Goal: Task Accomplishment & Management: Manage account settings

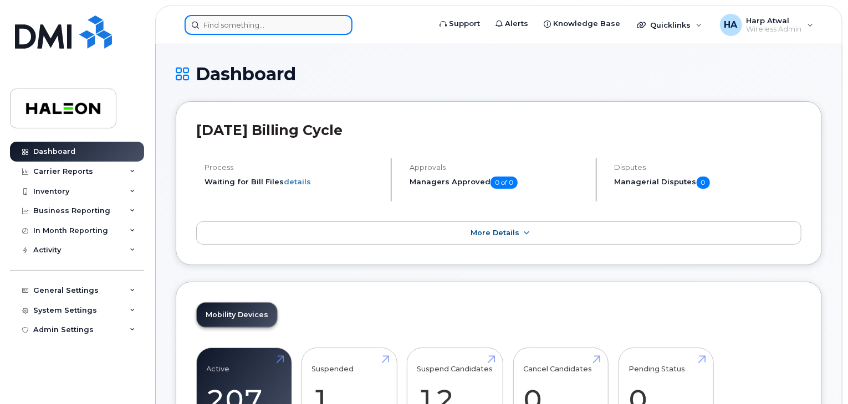
click at [320, 18] on input at bounding box center [268, 25] width 168 height 20
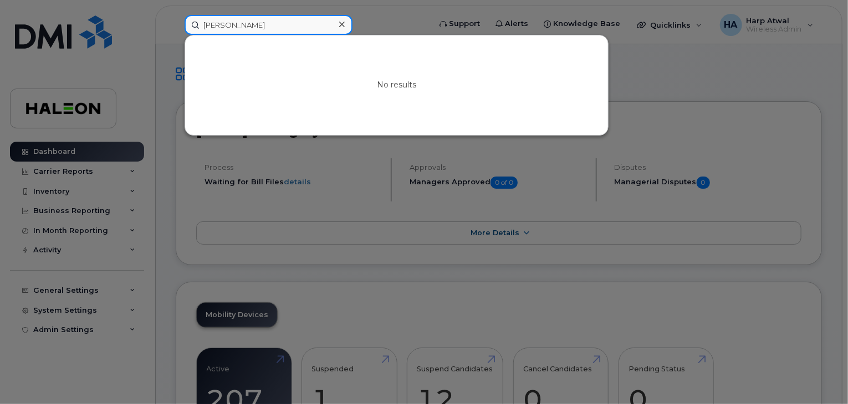
type input "amanda"
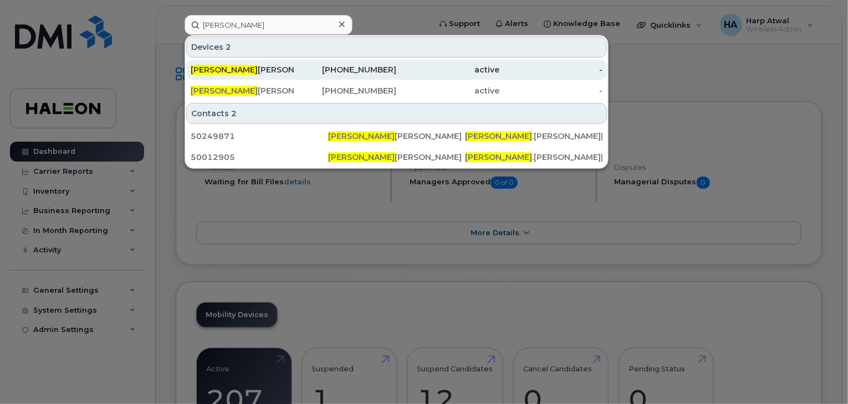
click at [239, 68] on div "Amanda Wong" at bounding box center [242, 69] width 103 height 11
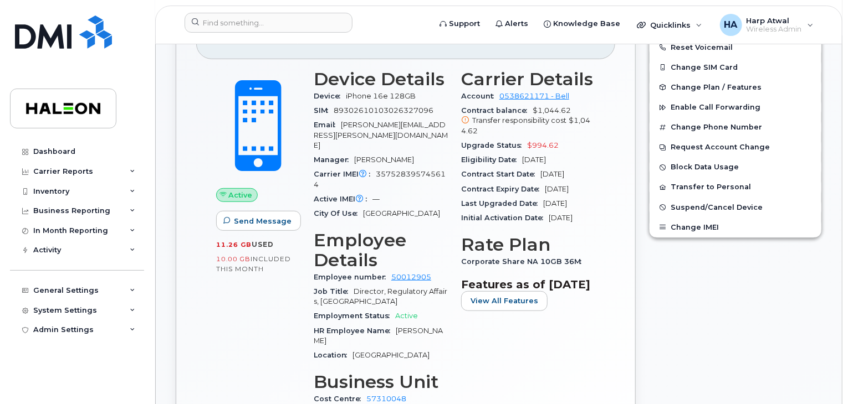
scroll to position [266, 0]
drag, startPoint x: 275, startPoint y: 266, endPoint x: 215, endPoint y: 242, distance: 64.6
click at [216, 242] on div "11.26 GB  used 10.00 GB  included this month" at bounding box center [258, 257] width 84 height 34
copy div "11.26 GB  used 10.00 GB  included this month"
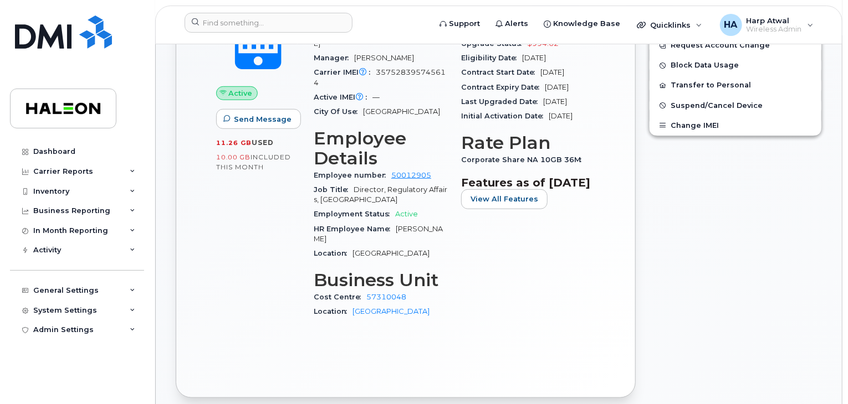
scroll to position [369, 0]
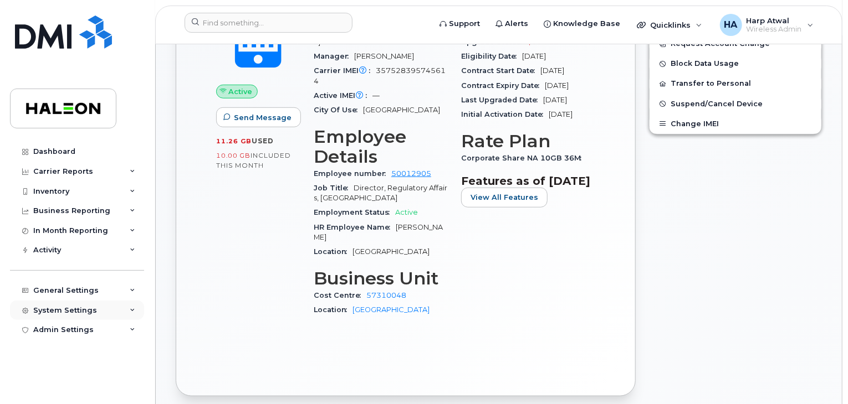
click at [115, 311] on div "System Settings" at bounding box center [77, 311] width 134 height 20
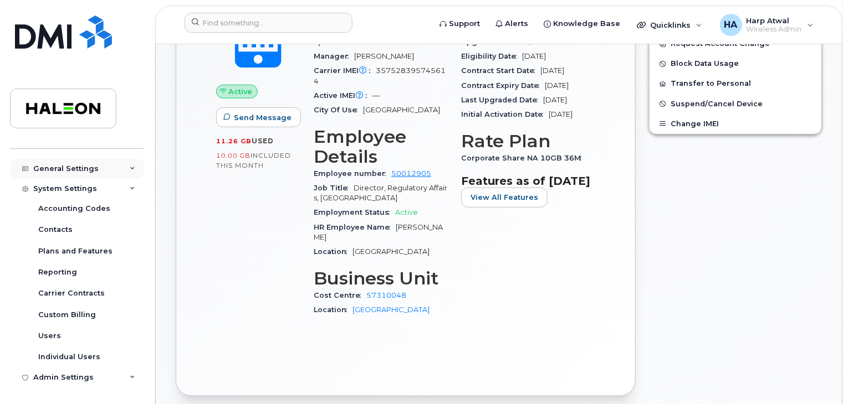
click at [82, 169] on div "General Settings" at bounding box center [65, 169] width 65 height 9
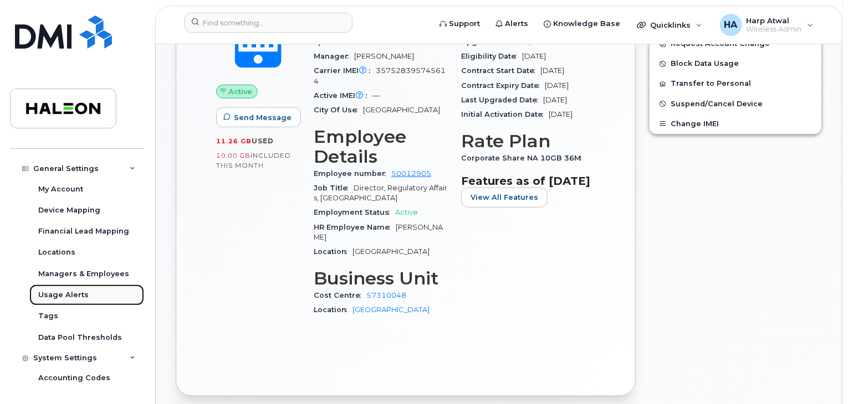
click at [75, 294] on div "Usage Alerts" at bounding box center [63, 295] width 50 height 10
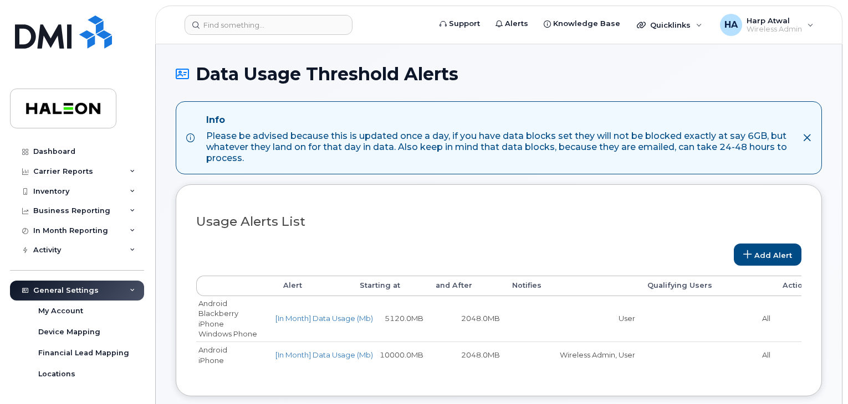
select select
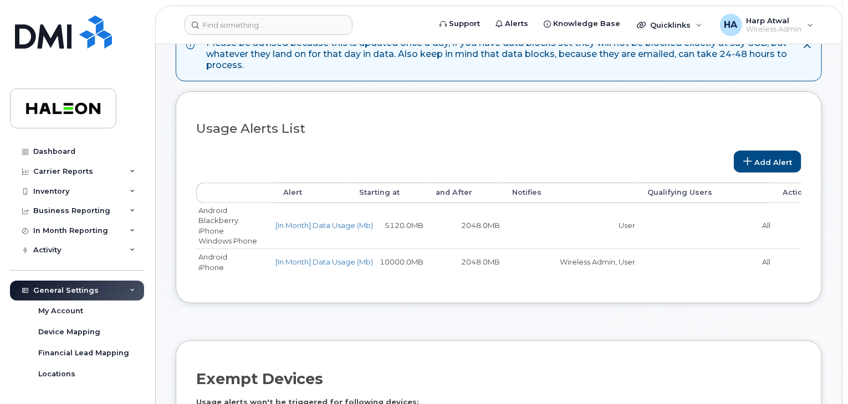
scroll to position [94, 0]
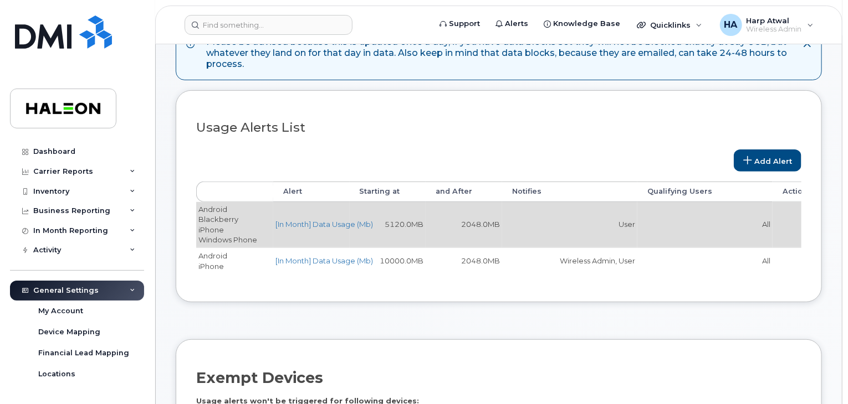
click at [551, 222] on td "User" at bounding box center [569, 224] width 135 height 45
click at [253, 222] on td "Android Blackberry iPhone Windows Phone" at bounding box center [234, 224] width 77 height 45
click at [209, 231] on td "Android Blackberry iPhone Windows Phone" at bounding box center [234, 224] width 77 height 45
click at [333, 229] on td "[In Month] Data Usage (Mb)" at bounding box center [311, 224] width 76 height 45
click at [328, 222] on link "[In Month] Data Usage (Mb)" at bounding box center [323, 224] width 97 height 9
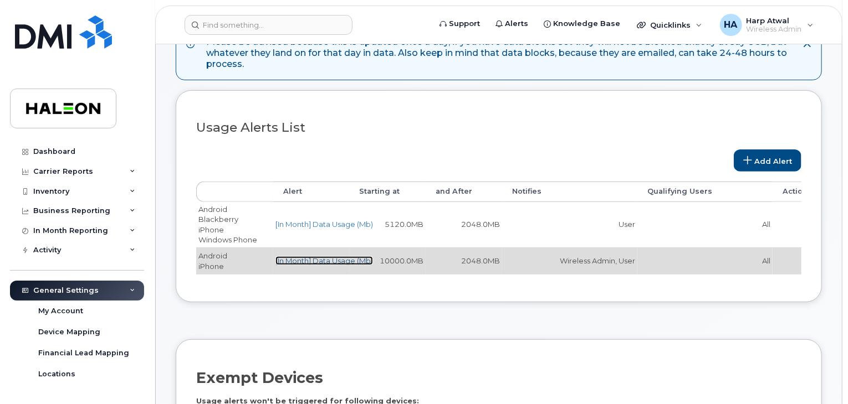
click at [314, 258] on link "[In Month] Data Usage (Mb)" at bounding box center [323, 260] width 97 height 9
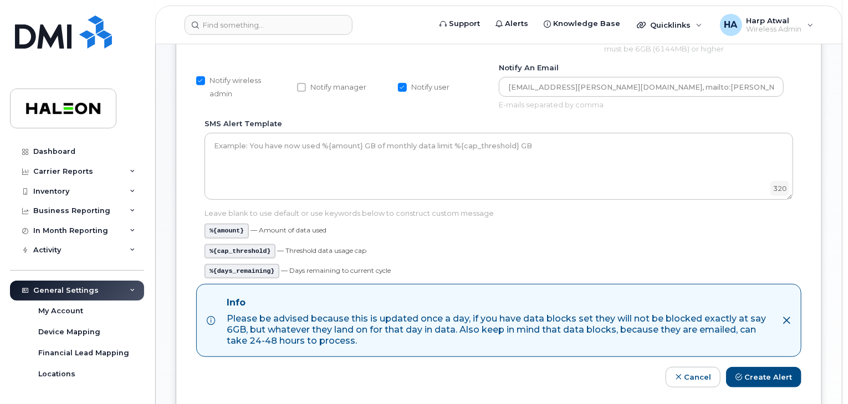
scroll to position [224, 0]
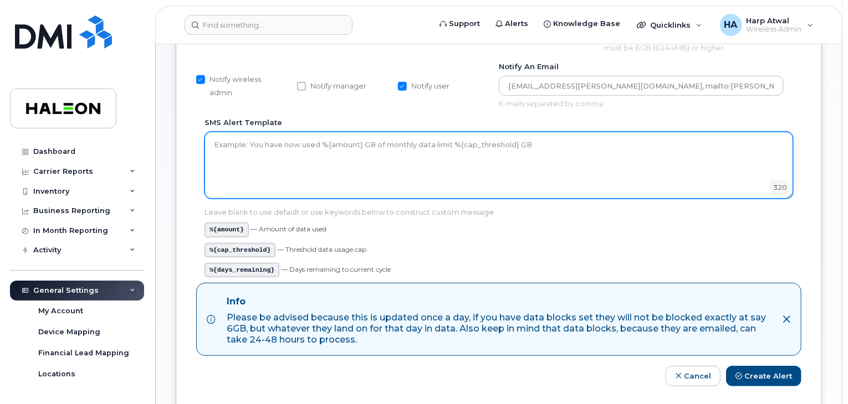
drag, startPoint x: 452, startPoint y: 144, endPoint x: 462, endPoint y: 144, distance: 10.0
click at [462, 144] on textarea "SMS alert template" at bounding box center [498, 165] width 588 height 66
click at [451, 145] on textarea "SMS alert template" at bounding box center [498, 165] width 588 height 66
drag, startPoint x: 451, startPoint y: 143, endPoint x: 505, endPoint y: 145, distance: 53.8
click at [505, 145] on textarea "SMS alert template" at bounding box center [498, 165] width 588 height 66
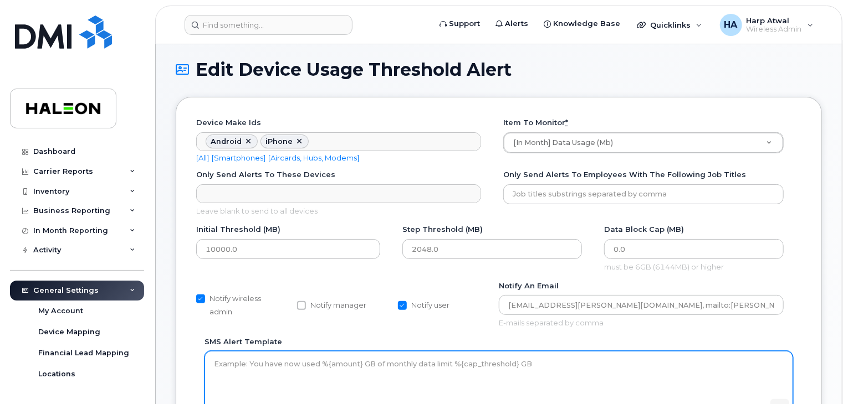
scroll to position [4, 0]
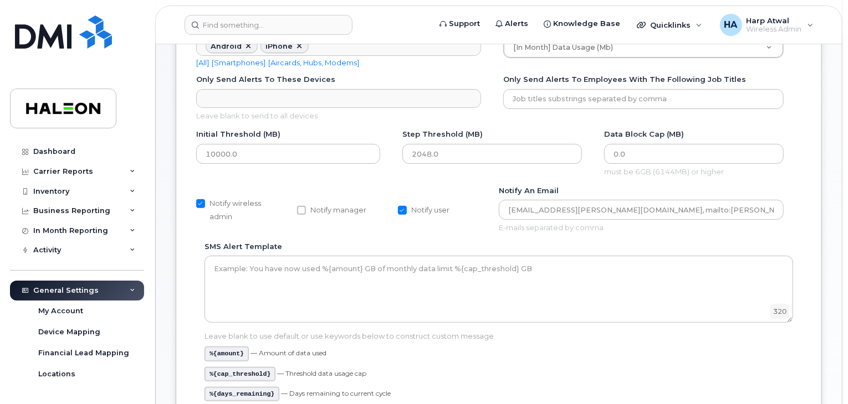
scroll to position [122, 0]
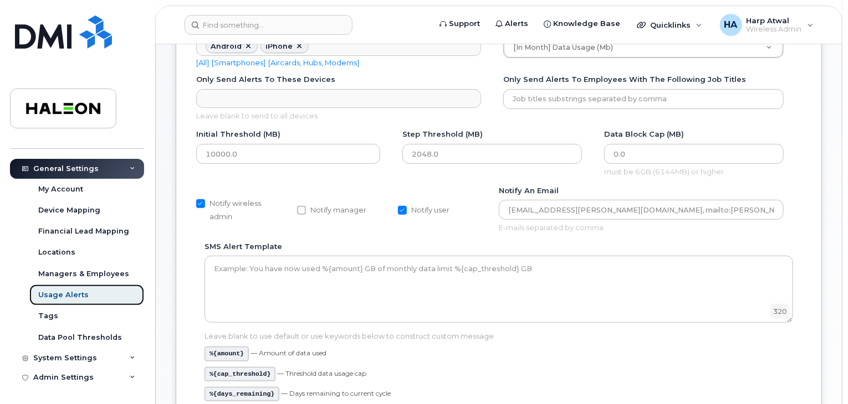
click at [69, 293] on div "Usage Alerts" at bounding box center [63, 295] width 50 height 10
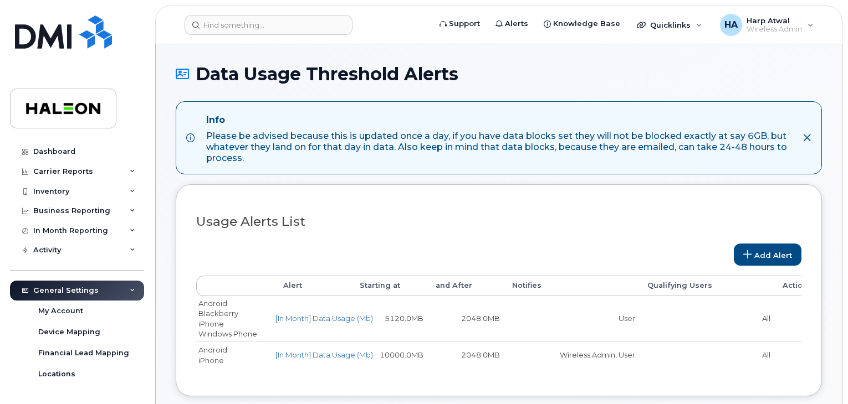
select select
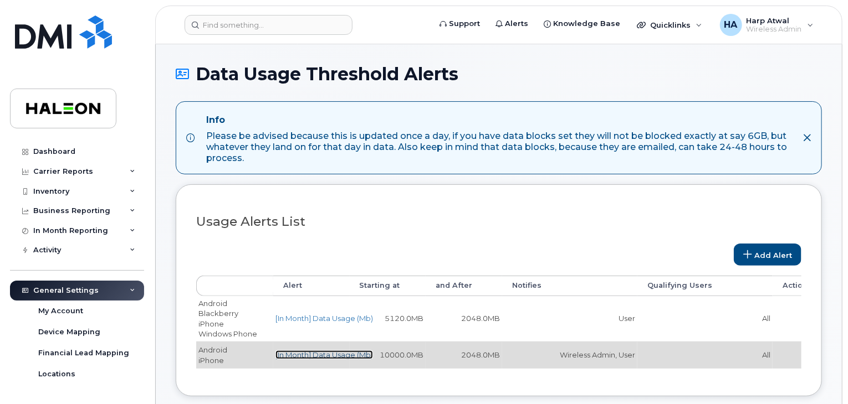
click at [330, 353] on link "[In Month] Data Usage (Mb)" at bounding box center [323, 355] width 97 height 9
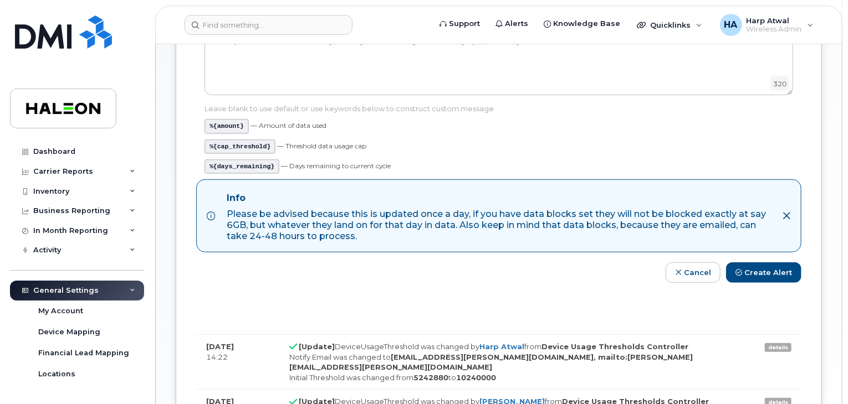
scroll to position [326, 0]
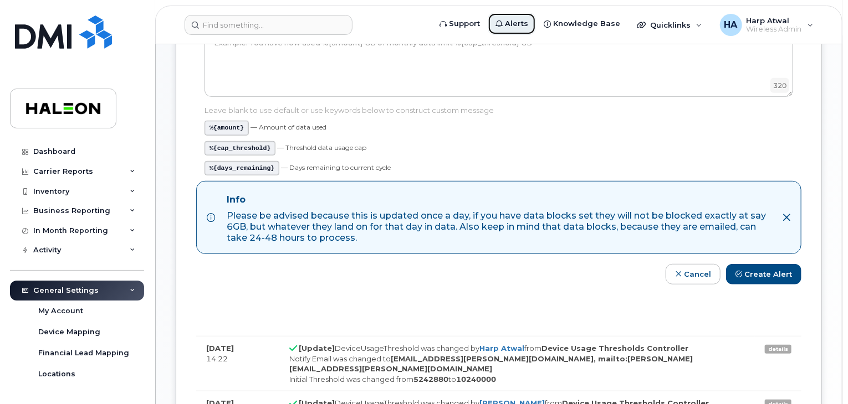
click at [528, 22] on span "Alerts" at bounding box center [516, 23] width 23 height 11
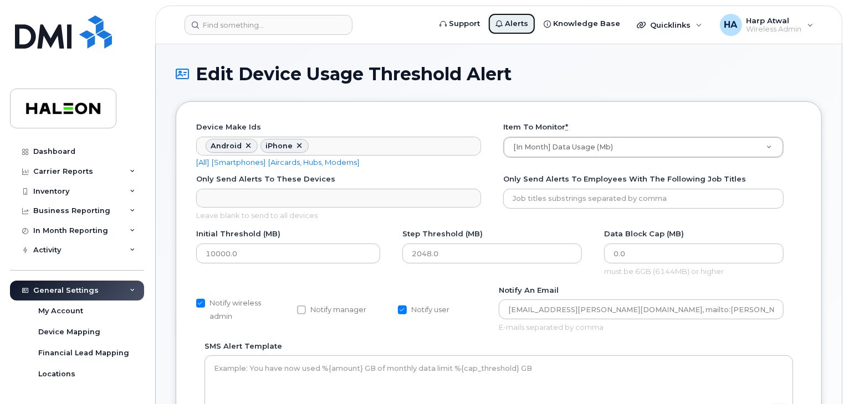
click at [520, 24] on span "Alerts" at bounding box center [516, 23] width 23 height 11
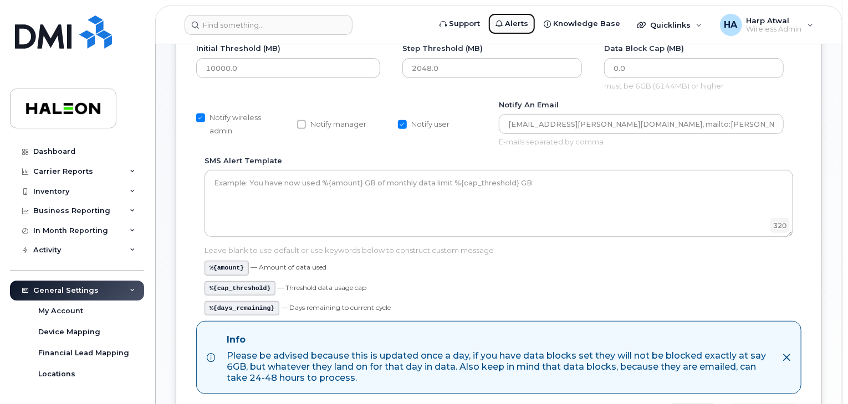
scroll to position [178, 0]
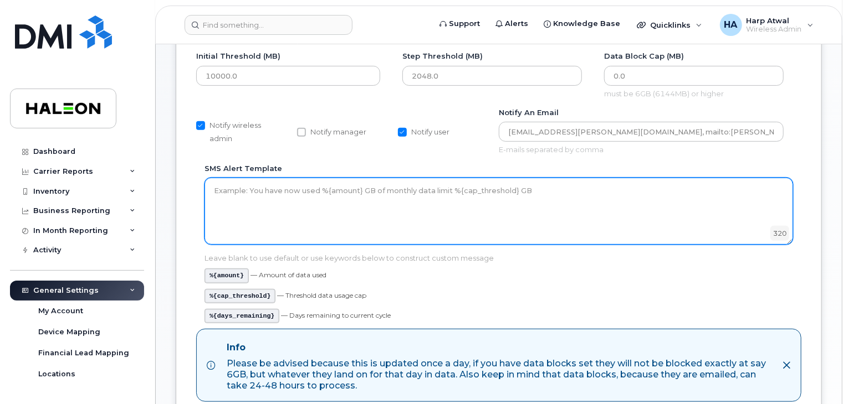
click at [408, 187] on textarea "SMS alert template" at bounding box center [498, 211] width 588 height 66
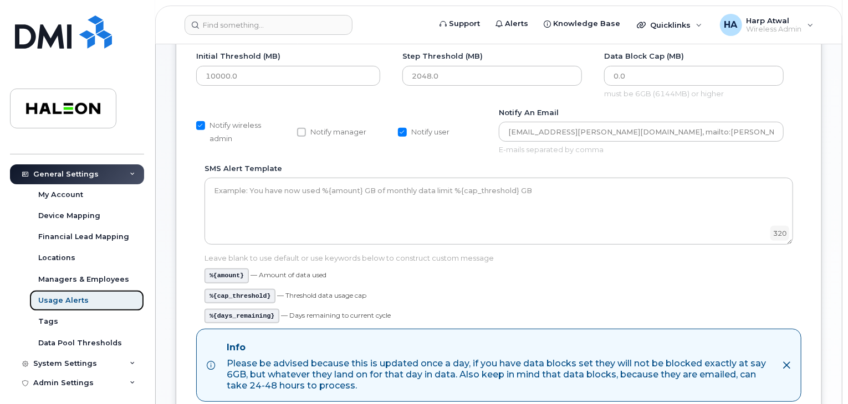
click at [69, 298] on div "Usage Alerts" at bounding box center [63, 301] width 50 height 10
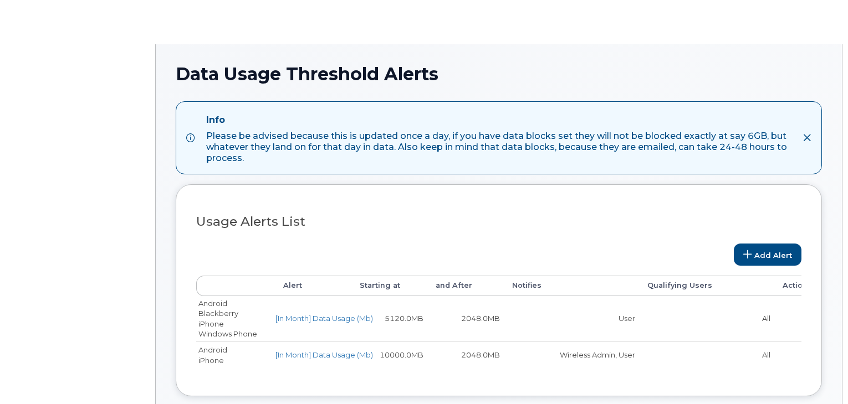
select select
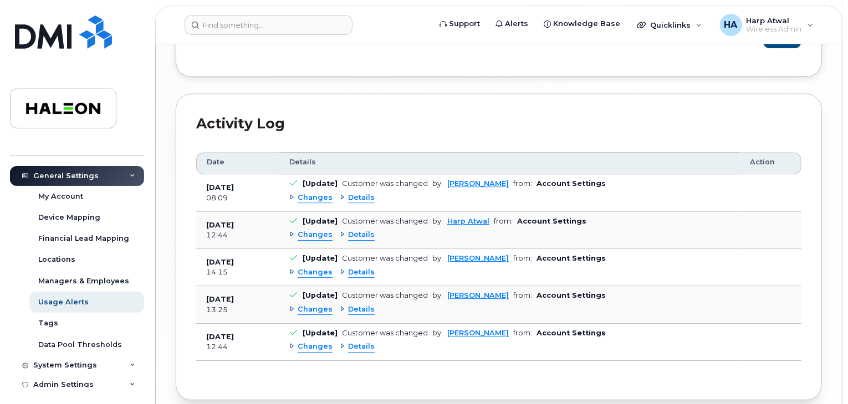
scroll to position [1600, 0]
click at [51, 301] on div "Usage Alerts" at bounding box center [63, 302] width 50 height 10
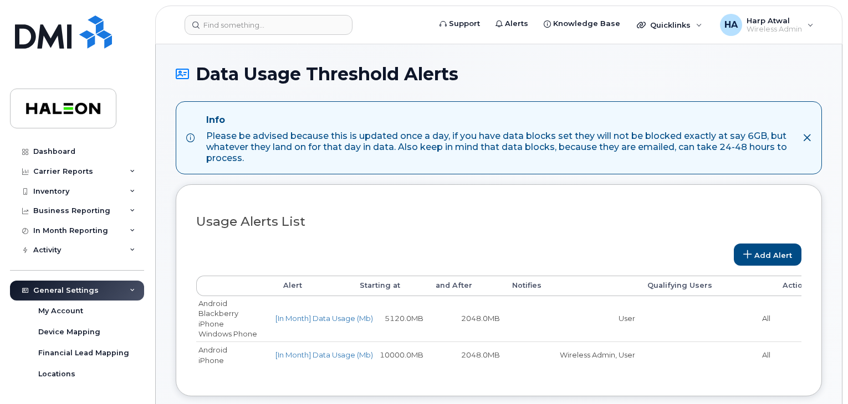
select select
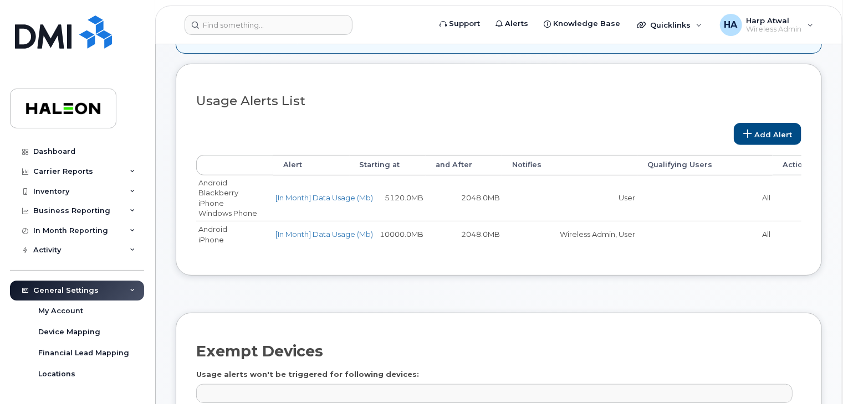
scroll to position [123, 0]
drag, startPoint x: 428, startPoint y: 251, endPoint x: 490, endPoint y: 261, distance: 62.9
click at [490, 261] on div "Customize Filter Refresh Export Usage Alerts List Add Alert Alert Starting at a…" at bounding box center [499, 167] width 646 height 212
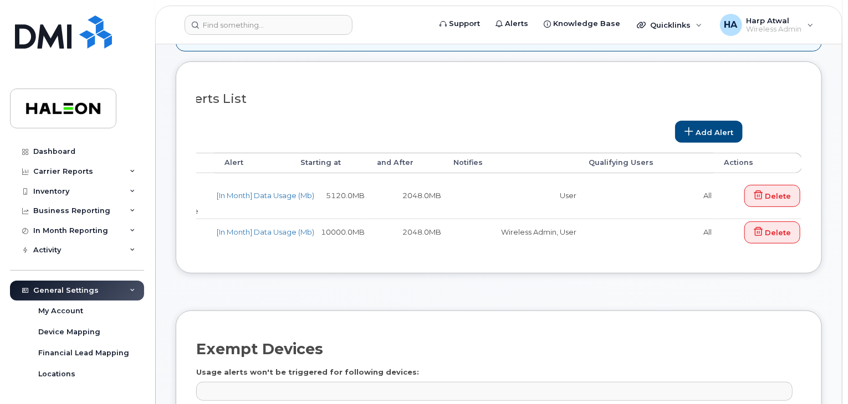
scroll to position [0, 0]
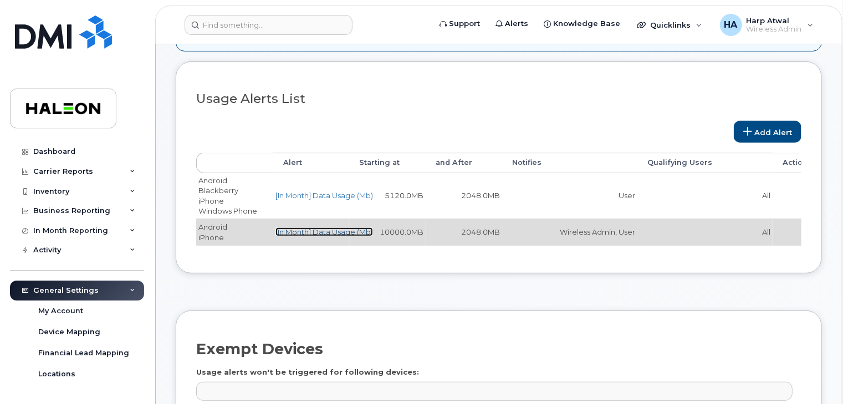
click at [308, 228] on link "[In Month] Data Usage (Mb)" at bounding box center [323, 232] width 97 height 9
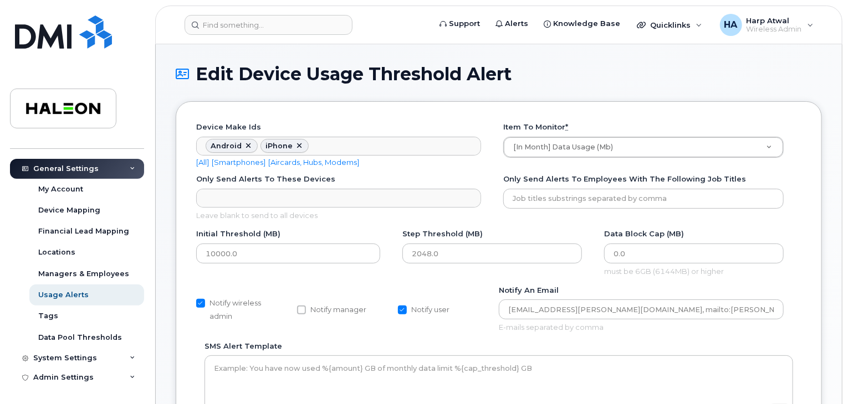
scroll to position [122, 0]
click at [86, 294] on link "Usage Alerts" at bounding box center [86, 295] width 115 height 21
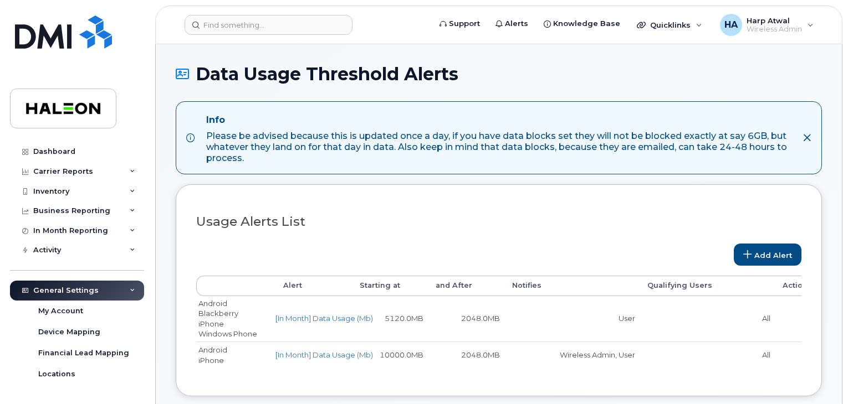
select select
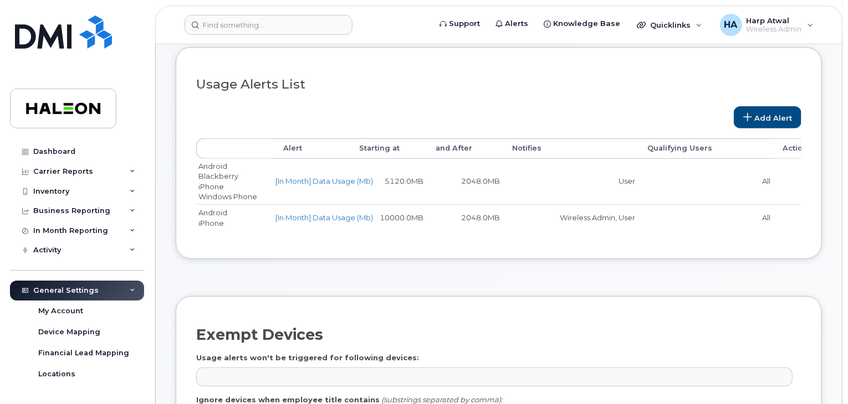
scroll to position [138, 0]
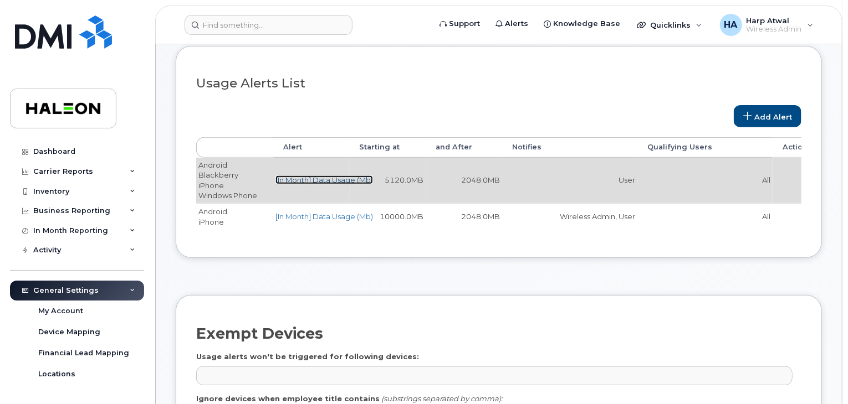
click at [353, 178] on link "[In Month] Data Usage (Mb)" at bounding box center [323, 180] width 97 height 9
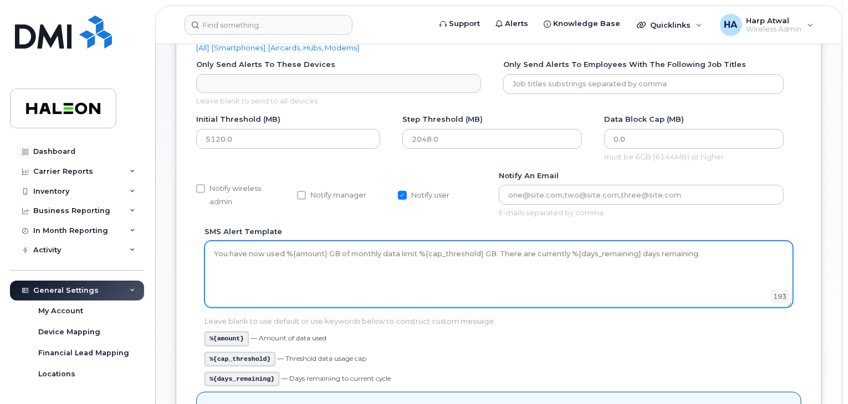
scroll to position [115, 0]
click at [417, 252] on textarea "You have now used %{amount} GB of monthly data limit %{cap_threshold} GB. There…" at bounding box center [498, 273] width 588 height 66
click at [211, 251] on textarea "You have now used %{amount} GB of monthly data limit %{cap_threshold} GB. There…" at bounding box center [498, 273] width 588 height 66
type textarea "You have now used %{amount} GB of monthly data limit of 10GB. There are current…"
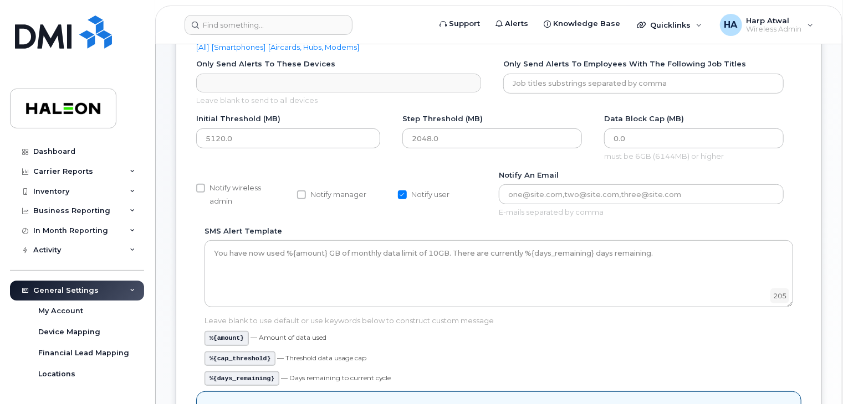
click at [197, 233] on div "SMS alert template You have now used %{amount} GB of monthly data limit %{cap_t…" at bounding box center [498, 309] width 605 height 166
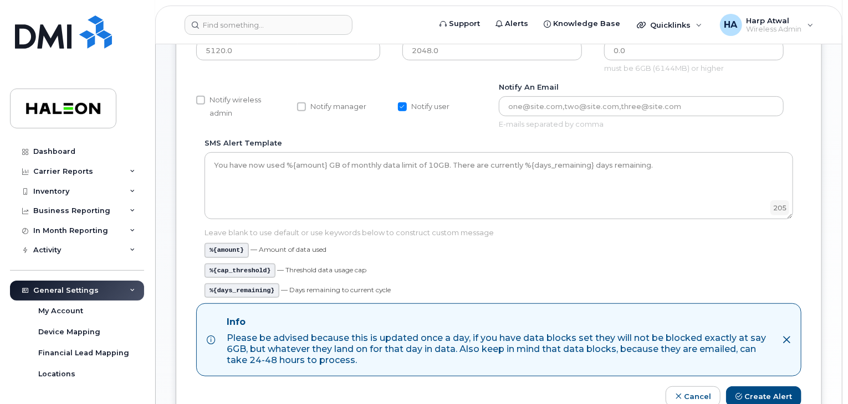
scroll to position [239, 0]
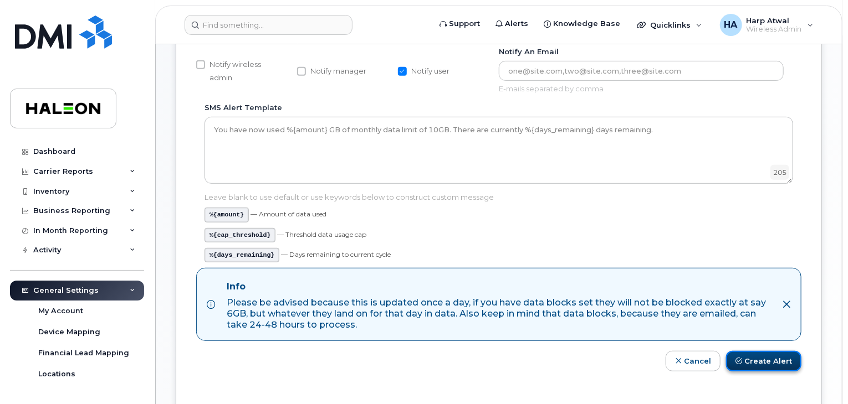
click at [778, 360] on button "Create Alert" at bounding box center [763, 361] width 75 height 20
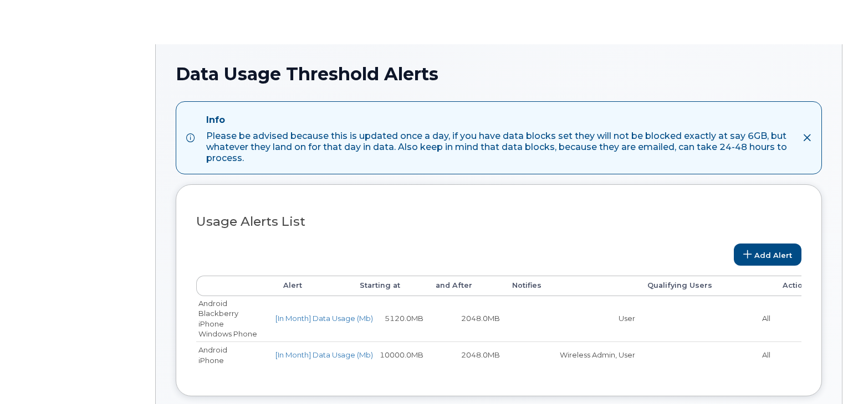
select select
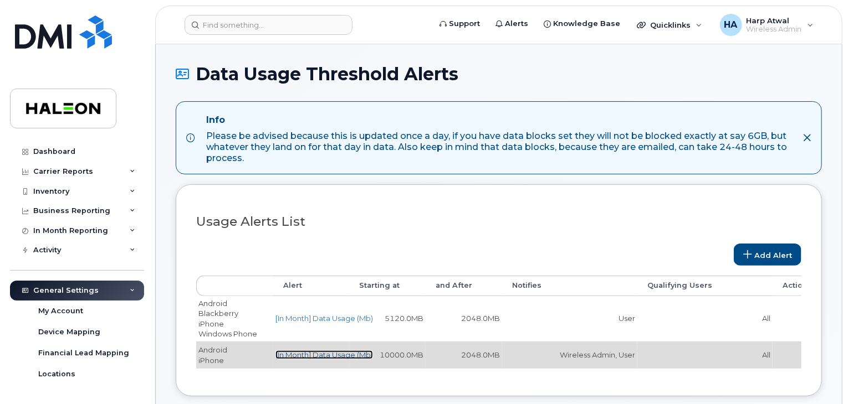
click at [324, 353] on link "[In Month] Data Usage (Mb)" at bounding box center [323, 355] width 97 height 9
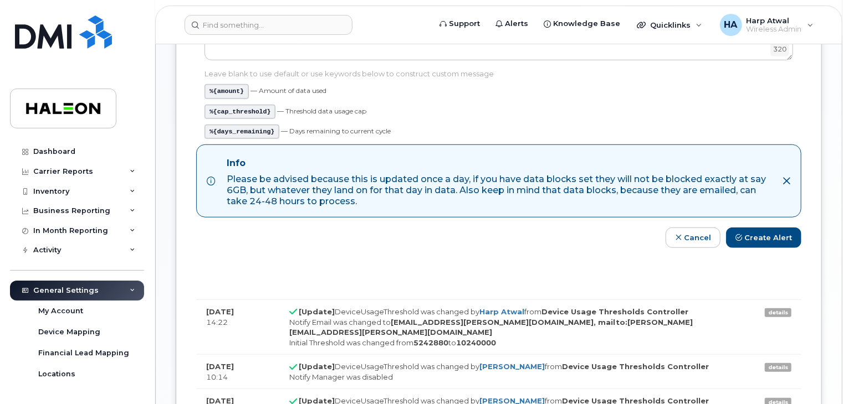
scroll to position [363, 0]
